Goal: Task Accomplishment & Management: Complete application form

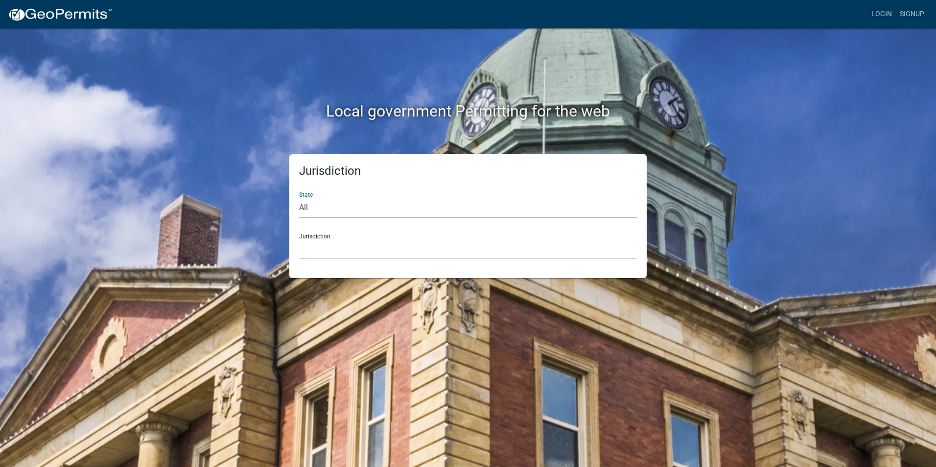
click at [317, 207] on select "All Colorado Georgia Indiana Iowa Kansas Minnesota Ohio South Carolina Wisconsin" at bounding box center [468, 208] width 338 height 20
select select "Indiana"
click at [299, 198] on select "All Colorado Georgia Indiana Iowa Kansas Minnesota Ohio South Carolina Wisconsin" at bounding box center [468, 208] width 338 height 20
click at [326, 247] on select "City of Charlestown, Indiana City of Jeffersonville, Indiana City of Logansport…" at bounding box center [468, 249] width 338 height 20
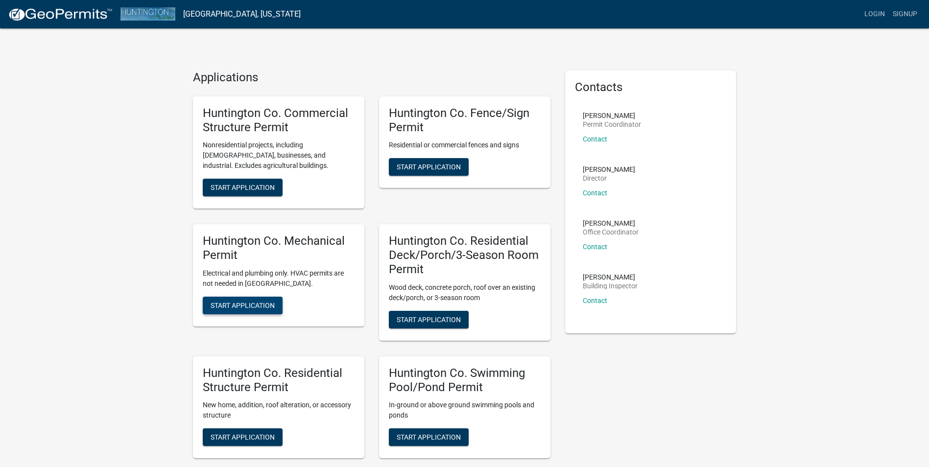
click at [253, 308] on span "Start Application" at bounding box center [242, 305] width 64 height 8
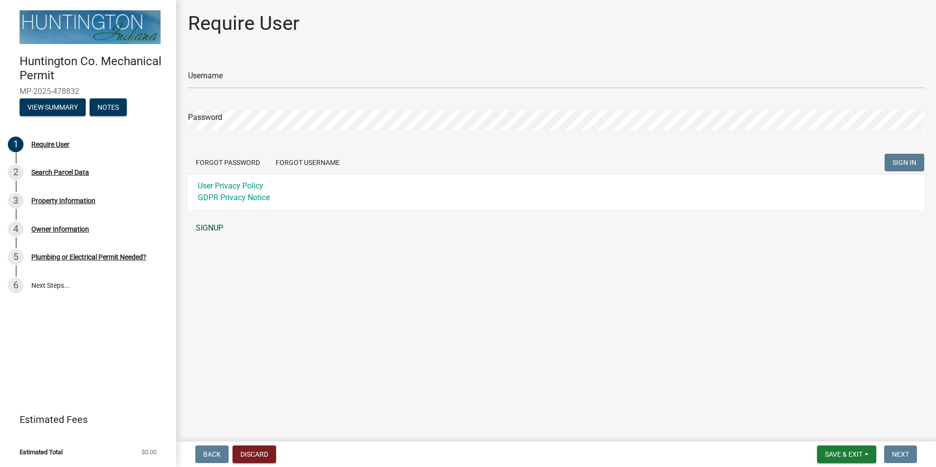
click at [210, 227] on link "SIGNUP" at bounding box center [556, 228] width 736 height 20
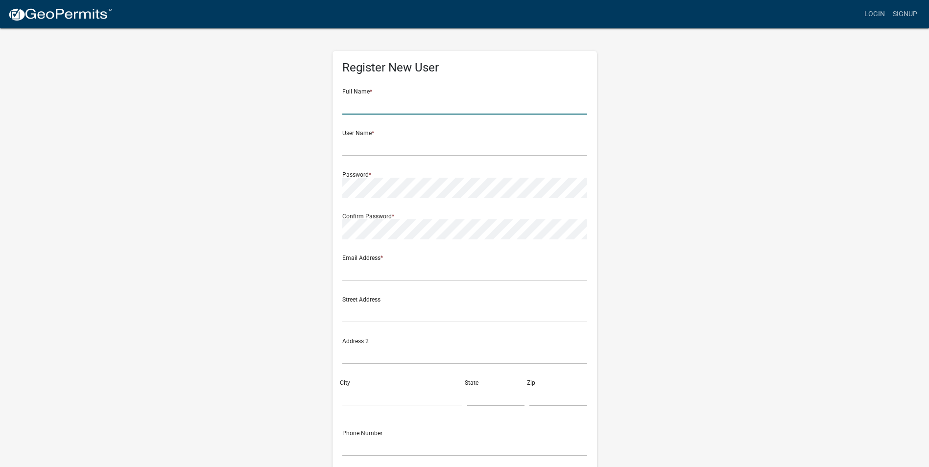
click at [366, 105] on input "text" at bounding box center [464, 104] width 245 height 20
type input "Brennen Michael Worman"
type input "brennen@indianawarmfloors.com"
type input "935 North 275 West"
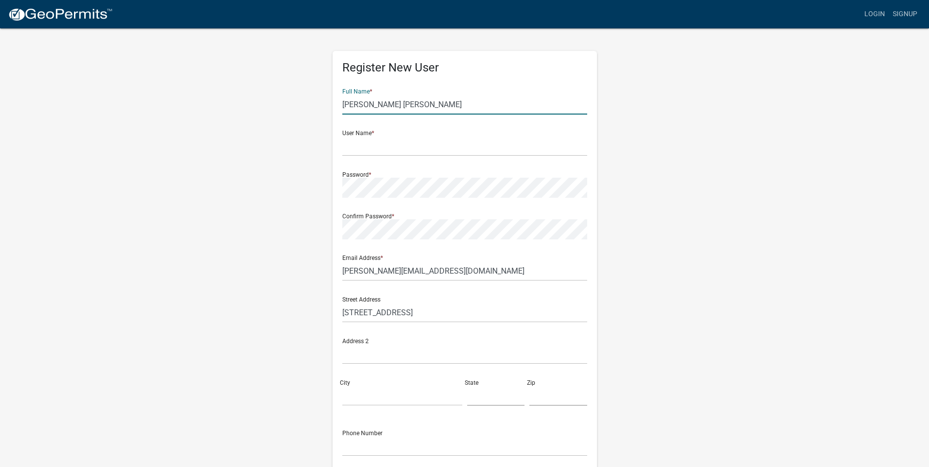
type input "ANGOLA"
type input "IN"
type input "46703"
type input "2606680827"
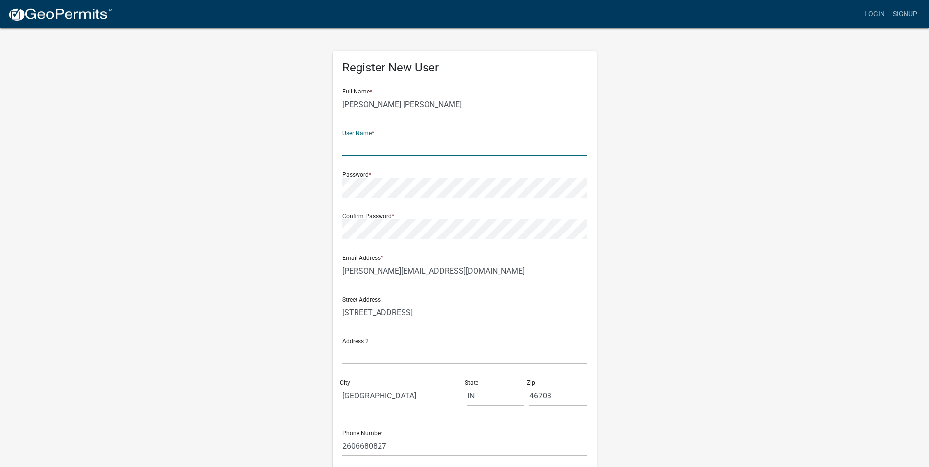
click at [380, 144] on input "text" at bounding box center [464, 146] width 245 height 20
type input "b"
type input "BrennenMW"
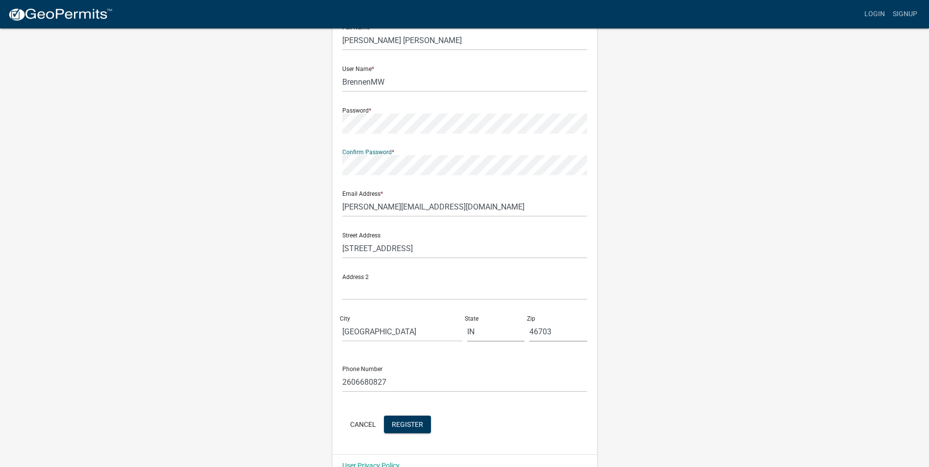
scroll to position [84, 0]
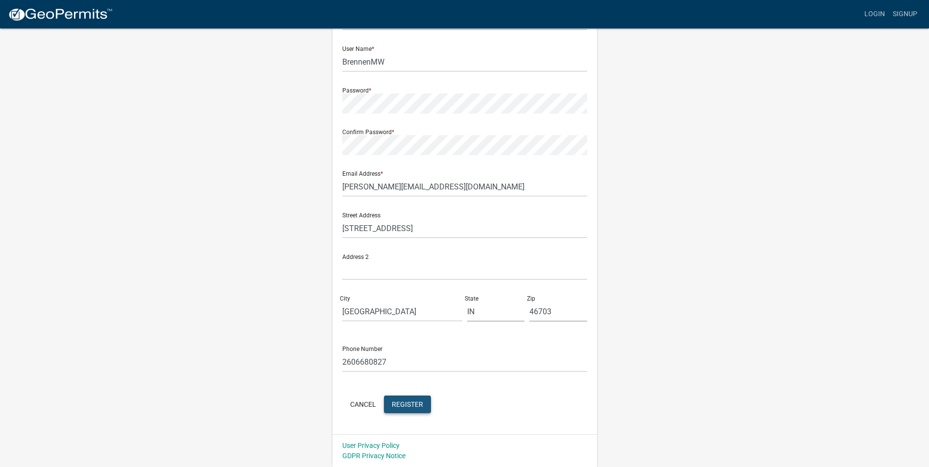
click at [402, 406] on span "Register" at bounding box center [407, 404] width 31 height 8
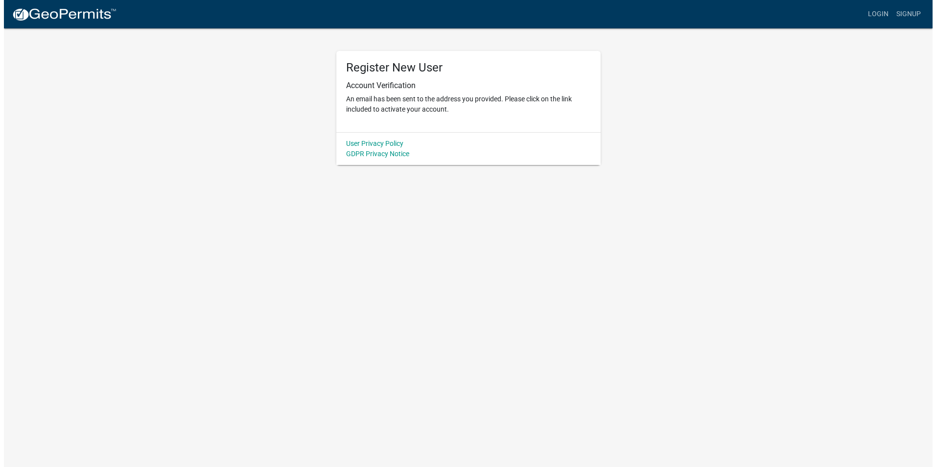
scroll to position [0, 0]
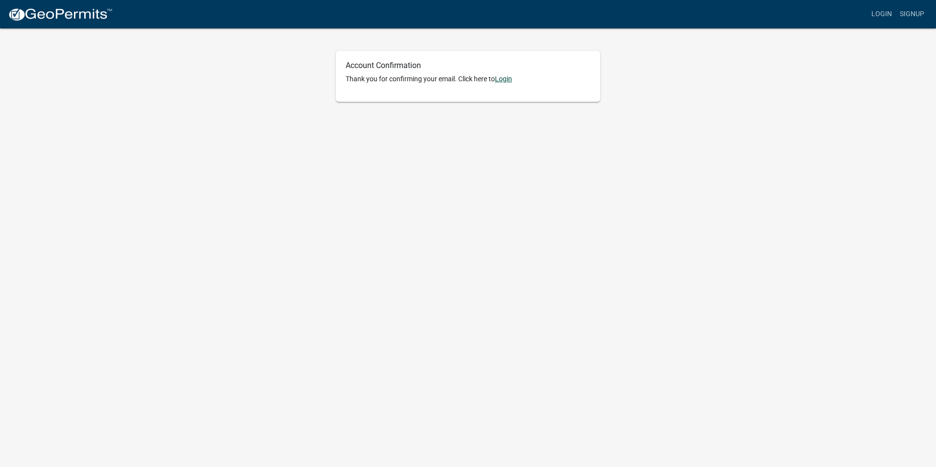
click at [508, 79] on link "Login" at bounding box center [503, 79] width 17 height 8
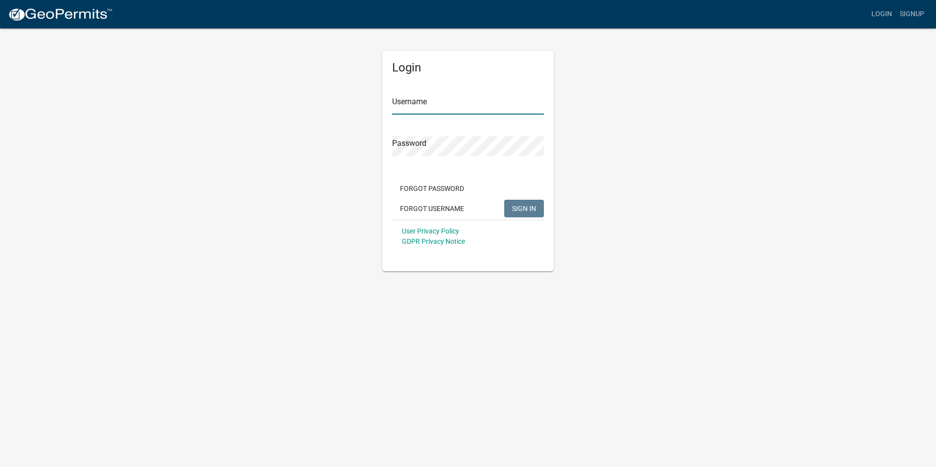
type input "BrennenMW"
click at [516, 208] on span "SIGN IN" at bounding box center [524, 208] width 24 height 8
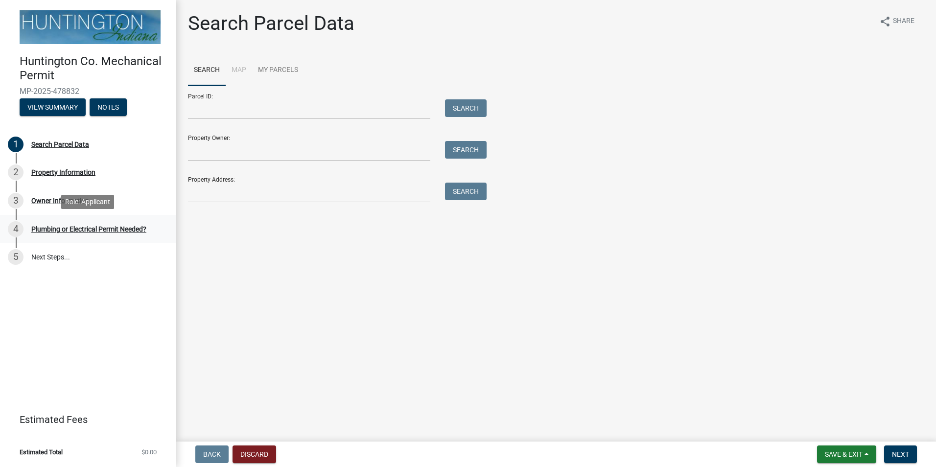
click at [83, 230] on div "Plumbing or Electrical Permit Needed?" at bounding box center [88, 229] width 115 height 7
click at [249, 108] on input "Parcel ID:" at bounding box center [309, 109] width 242 height 20
click at [238, 192] on input "Property Address:" at bounding box center [309, 193] width 242 height 20
type input "[STREET_ADDRESS]"
click at [458, 187] on button "Search" at bounding box center [466, 192] width 42 height 18
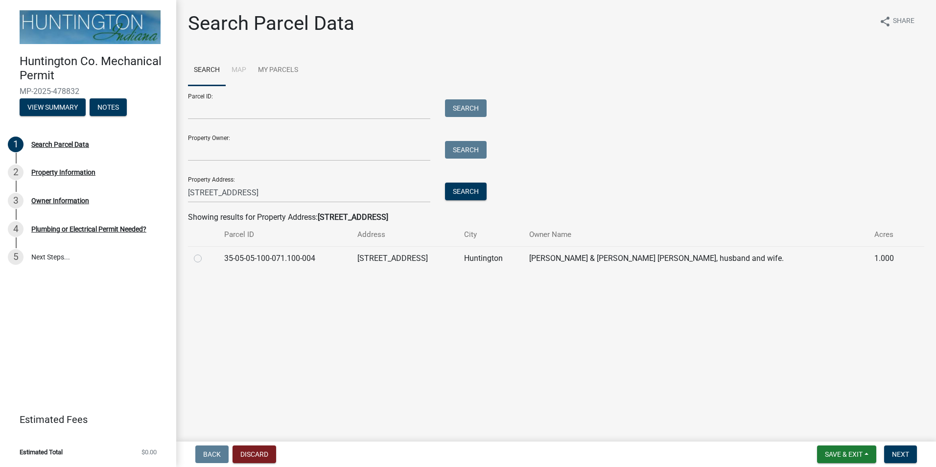
click at [417, 257] on td "[STREET_ADDRESS]" at bounding box center [404, 258] width 107 height 24
click at [206, 253] on label at bounding box center [206, 253] width 0 height 0
click at [206, 257] on input "radio" at bounding box center [209, 256] width 6 height 6
radio input "true"
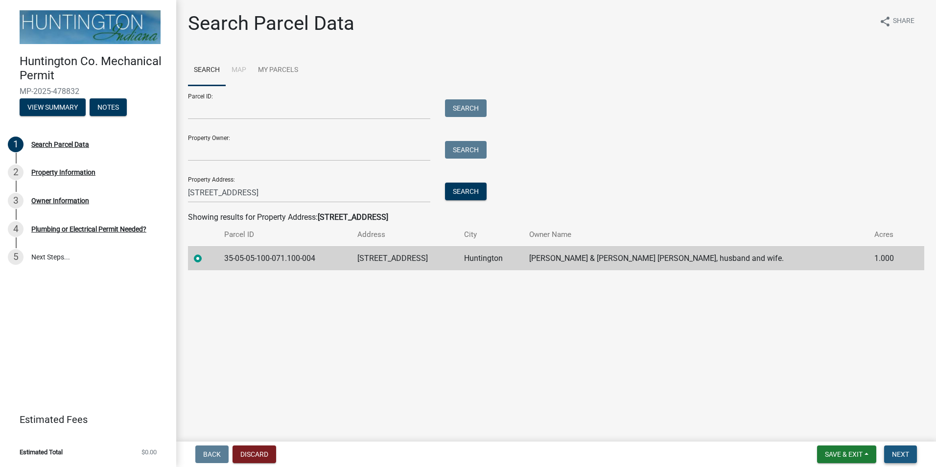
click at [894, 452] on span "Next" at bounding box center [900, 454] width 17 height 8
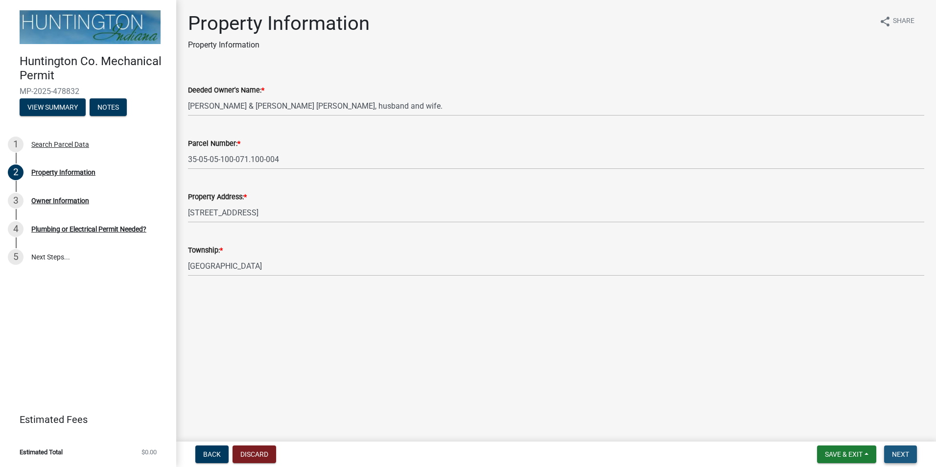
click at [903, 451] on span "Next" at bounding box center [900, 454] width 17 height 8
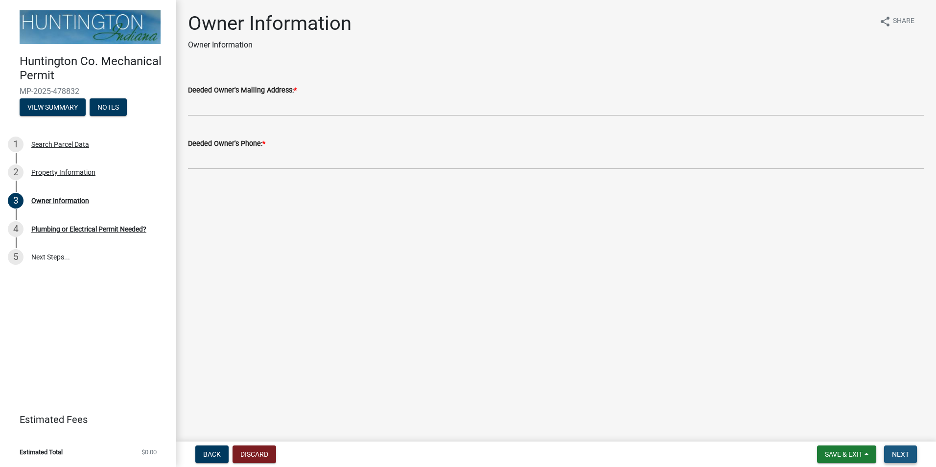
click at [903, 451] on span "Next" at bounding box center [900, 454] width 17 height 8
click at [116, 226] on div "Plumbing or Electrical Permit Needed?" at bounding box center [88, 229] width 115 height 7
click at [117, 226] on div "Plumbing or Electrical Permit Needed?" at bounding box center [88, 229] width 115 height 7
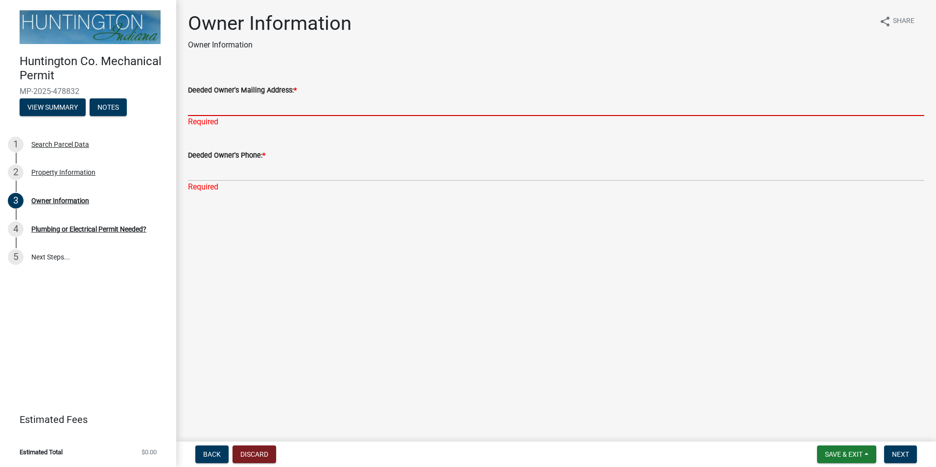
click at [247, 106] on input "Deeded Owner's Mailing Address: *" at bounding box center [556, 106] width 736 height 20
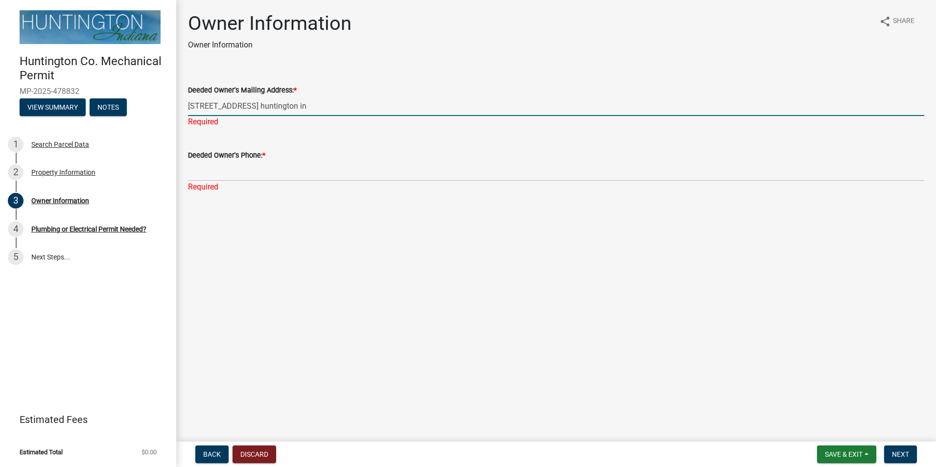
type input "[STREET_ADDRESS] huntington in"
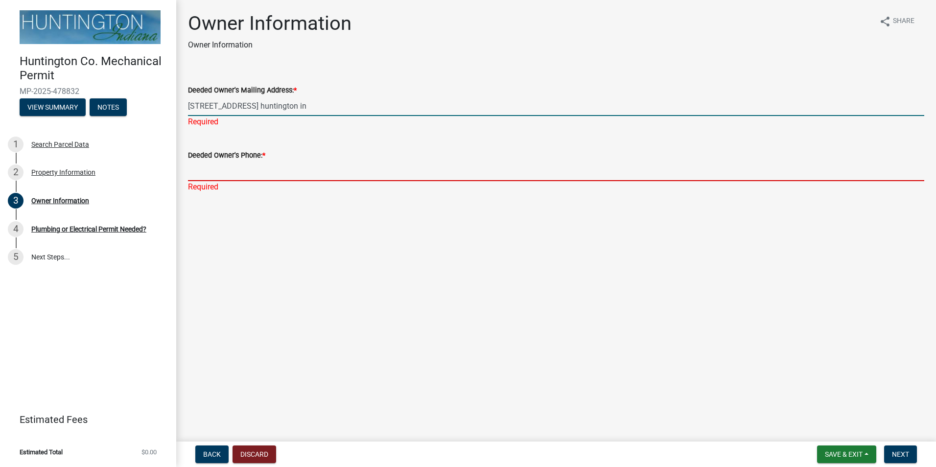
click at [228, 175] on div "Deeded Owner's Phone: * Required" at bounding box center [556, 164] width 736 height 57
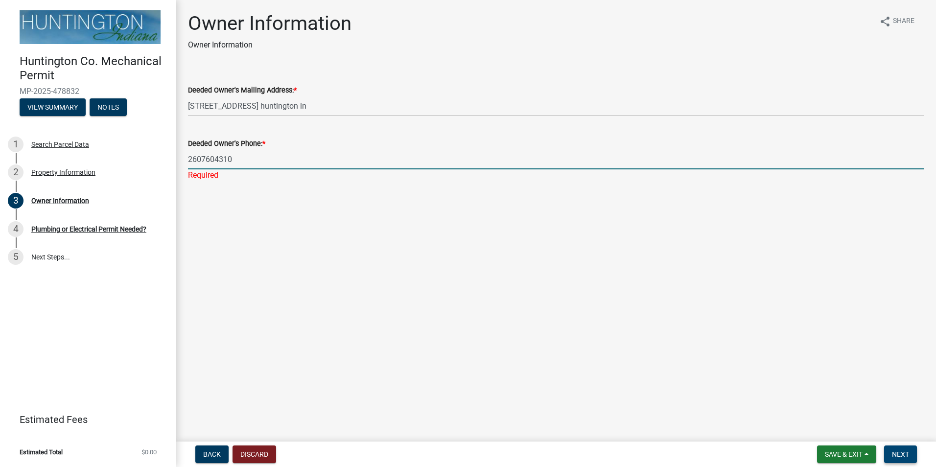
type input "2607604310"
click at [903, 459] on button "Next" at bounding box center [900, 454] width 33 height 18
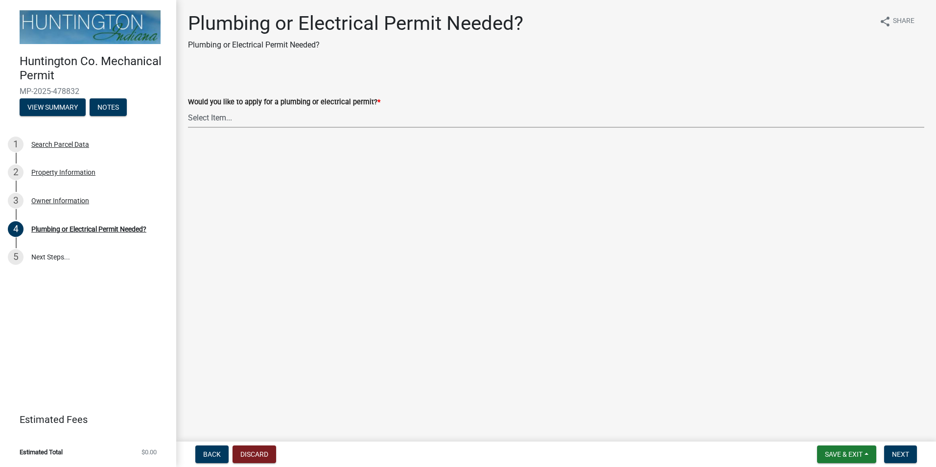
click at [234, 117] on select "Select Item... plumbing electrical" at bounding box center [556, 118] width 736 height 20
click at [188, 108] on select "Select Item... plumbing electrical" at bounding box center [556, 118] width 736 height 20
select select "1b1ab0c1-eb36-4ed4-85d2-a311fbae4f76"
click at [909, 452] on span "Next" at bounding box center [900, 454] width 17 height 8
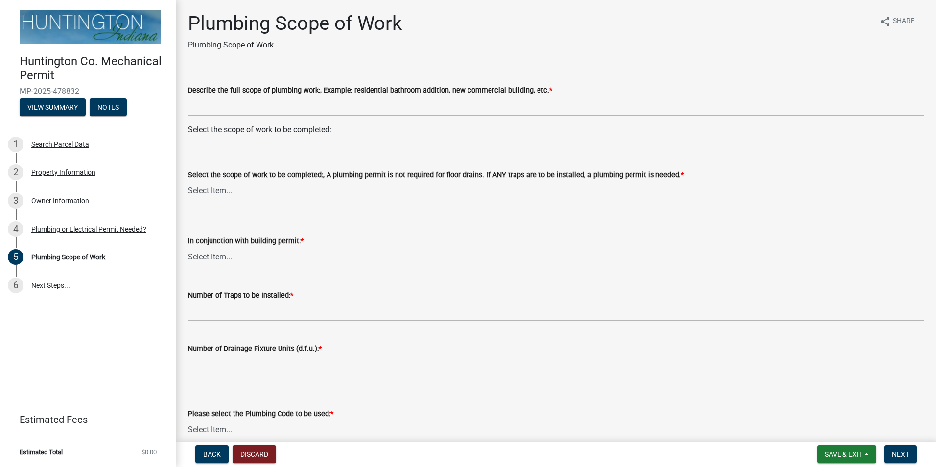
click at [303, 128] on div "Select the scope of work to be completed:" at bounding box center [556, 130] width 736 height 12
click at [266, 193] on select "Select Item... New Single-Family Dwelling New Two-Family Dwelling New Multi-Fam…" at bounding box center [556, 191] width 736 height 20
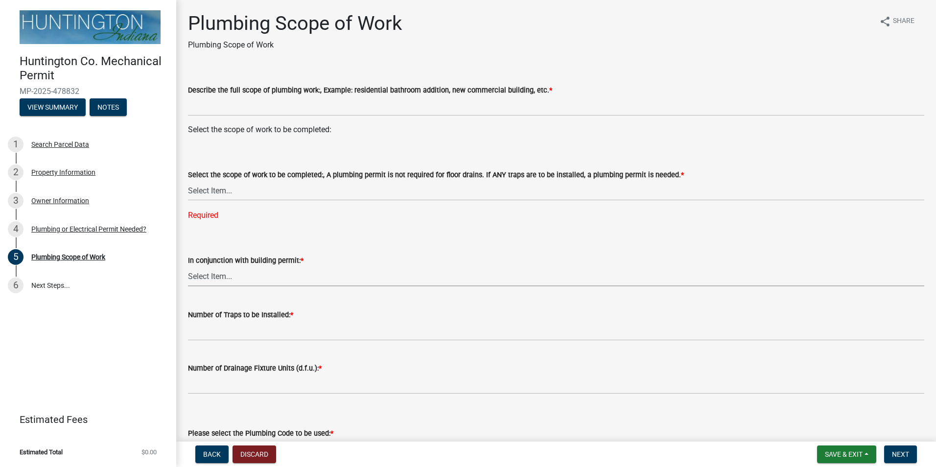
click at [267, 253] on form "In conjunction with building permit: * Select Item... Yes No" at bounding box center [556, 265] width 736 height 44
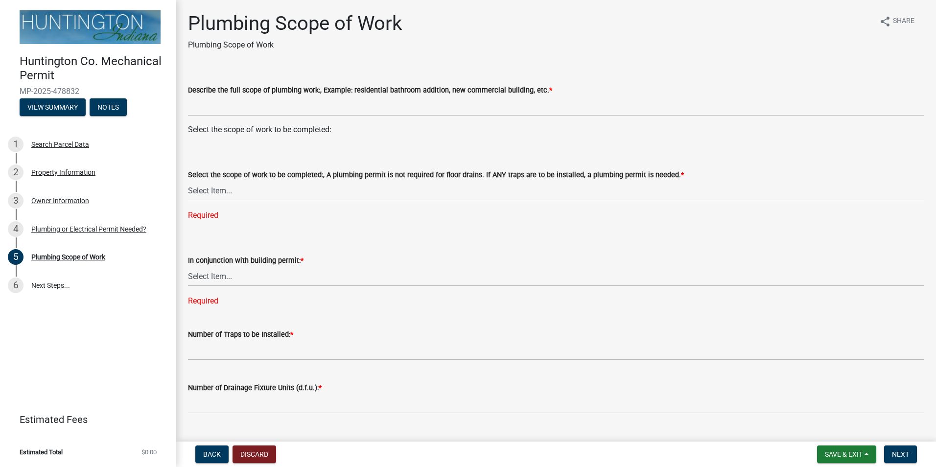
click at [267, 253] on form "In conjunction with building permit: * Select Item... Yes No" at bounding box center [556, 265] width 736 height 44
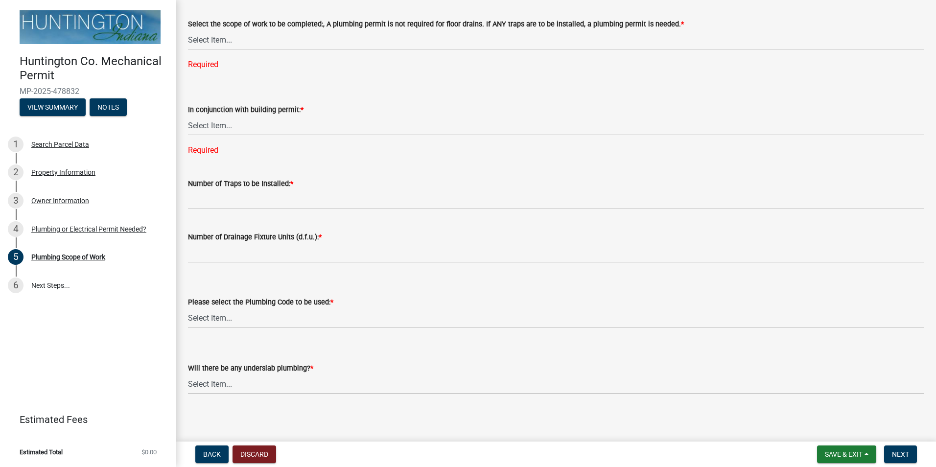
scroll to position [154, 0]
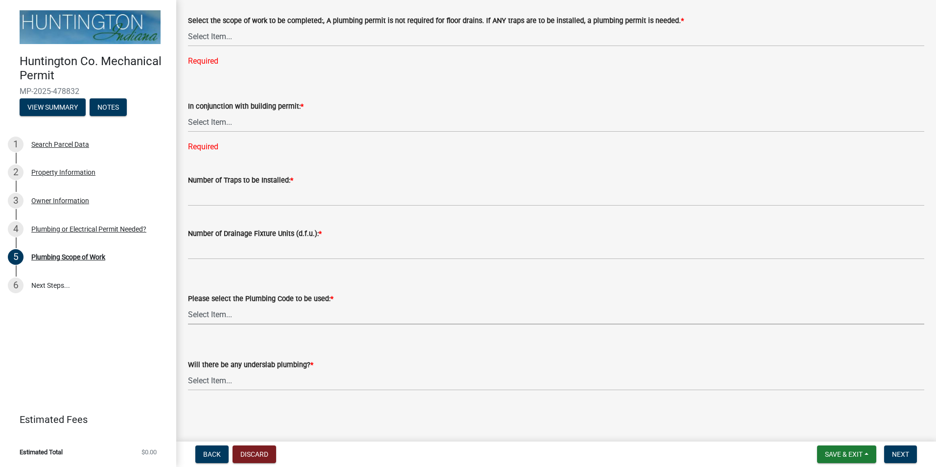
click at [257, 307] on select "Select Item... [US_STATE] Plumbing Code One & Two Family Dwelling Code" at bounding box center [556, 314] width 736 height 20
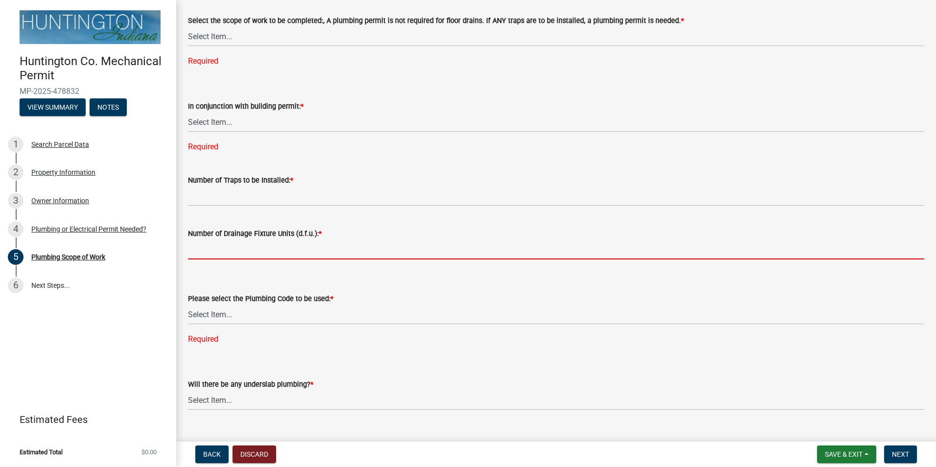
click at [257, 247] on input "Number of Drainage Fixture Units (d.f.u.): *" at bounding box center [556, 249] width 736 height 20
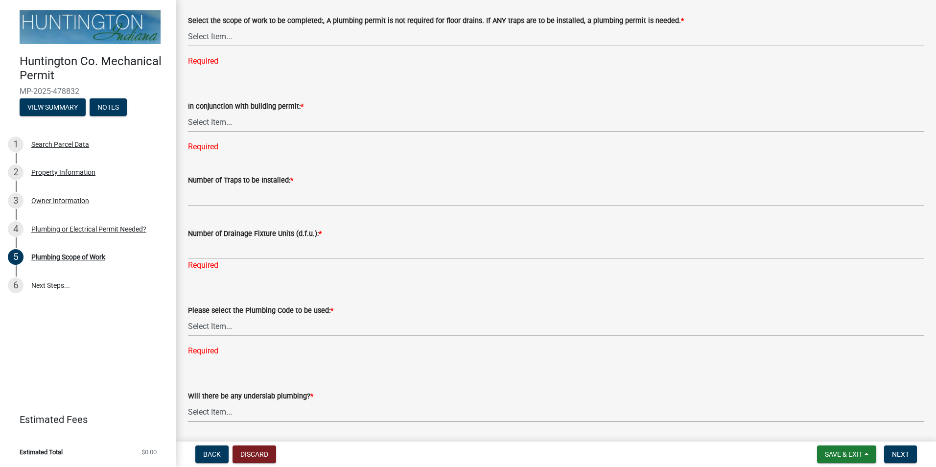
click at [251, 396] on div "Will there be any underslab plumbing? * Select Item... Yes No" at bounding box center [556, 406] width 736 height 32
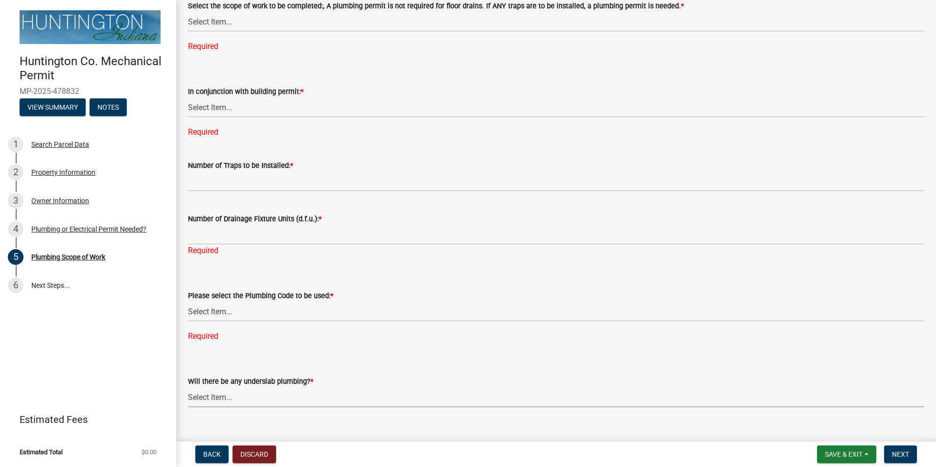
scroll to position [186, 0]
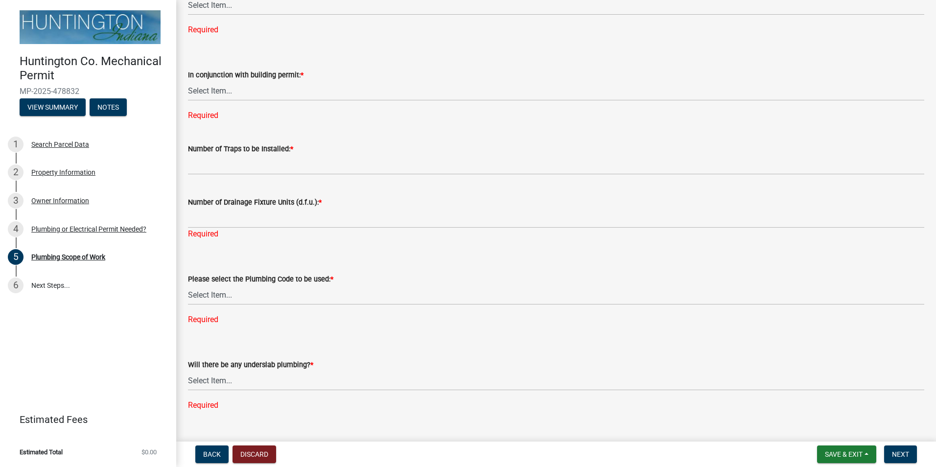
click at [260, 341] on div "Will there be any underslab plumbing? * Select Item... Yes No Required" at bounding box center [556, 372] width 736 height 78
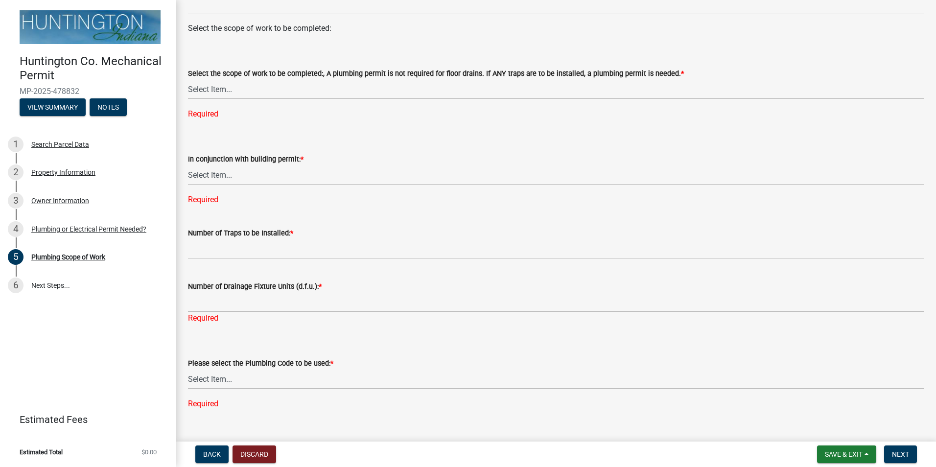
scroll to position [0, 0]
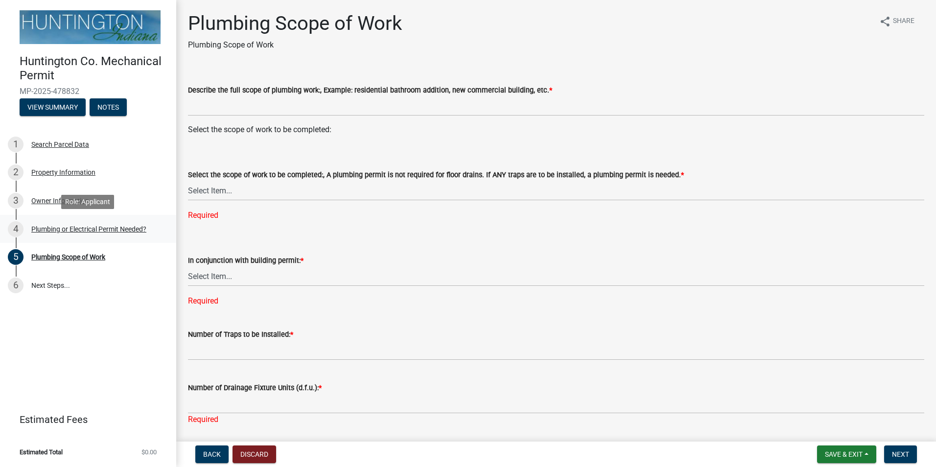
click at [71, 230] on div "Plumbing or Electrical Permit Needed?" at bounding box center [88, 229] width 115 height 7
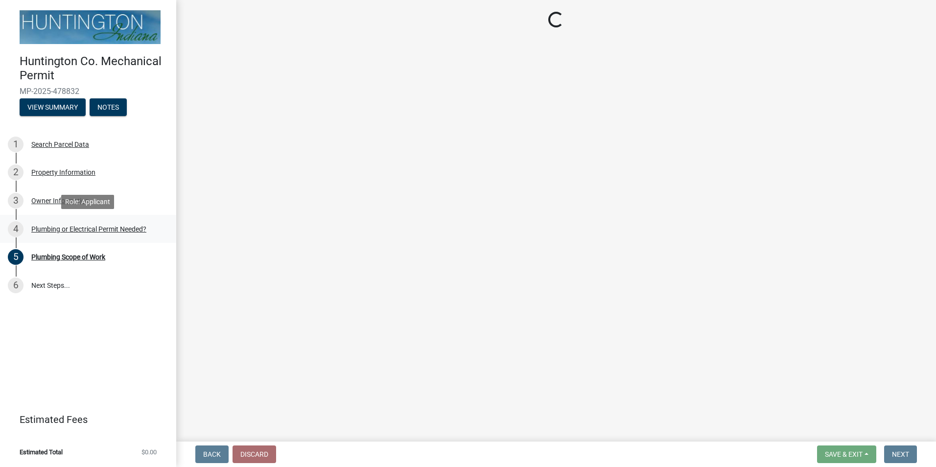
select select "1b1ab0c1-eb36-4ed4-85d2-a311fbae4f76"
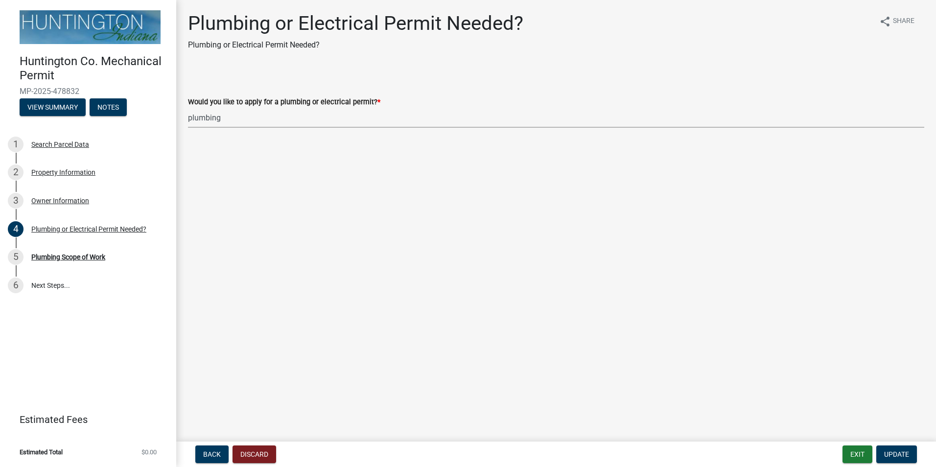
click at [288, 116] on select "Select Item... plumbing electrical" at bounding box center [556, 118] width 736 height 20
click at [246, 116] on select "Select Item... plumbing electrical" at bounding box center [556, 118] width 736 height 20
click at [229, 117] on select "Select Item... plumbing electrical" at bounding box center [556, 118] width 736 height 20
click at [188, 108] on select "Select Item... plumbing electrical" at bounding box center [556, 118] width 736 height 20
click at [272, 194] on main "Plumbing or Electrical Permit Needed? Plumbing or Electrical Permit Needed? sha…" at bounding box center [556, 219] width 760 height 438
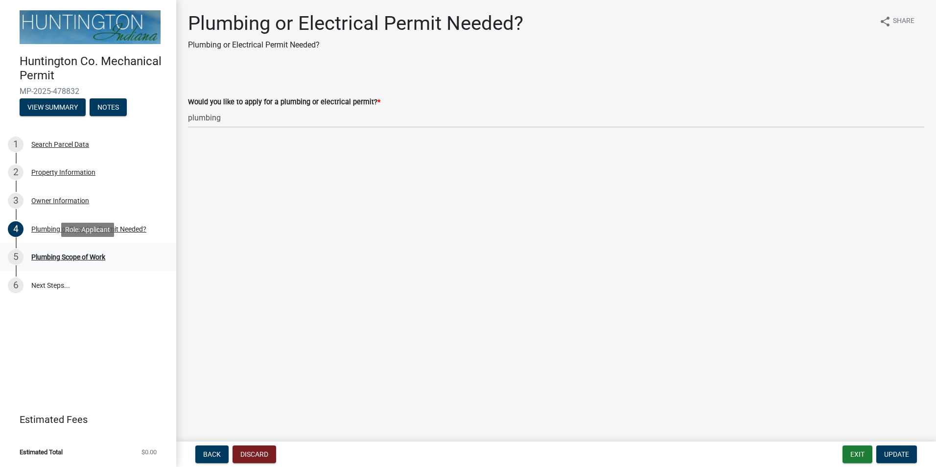
click at [78, 254] on div "Plumbing Scope of Work" at bounding box center [68, 257] width 74 height 7
